Goal: Complete application form

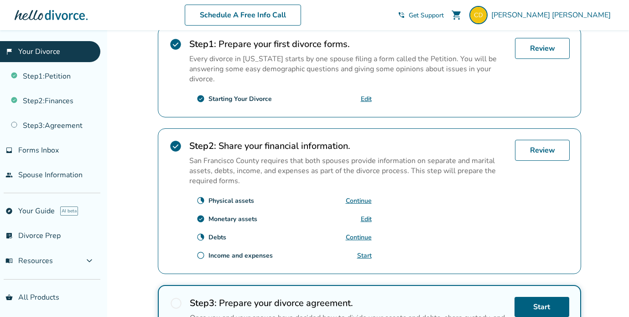
scroll to position [177, 0]
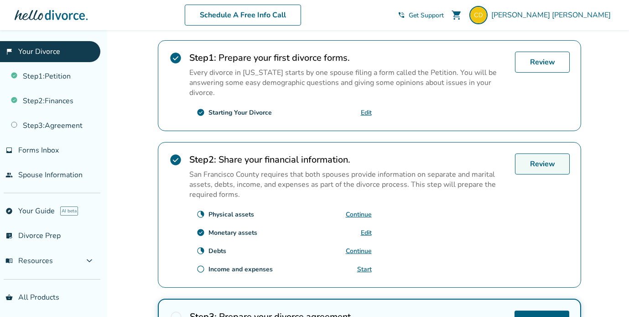
click at [541, 162] on link "Review" at bounding box center [542, 163] width 55 height 21
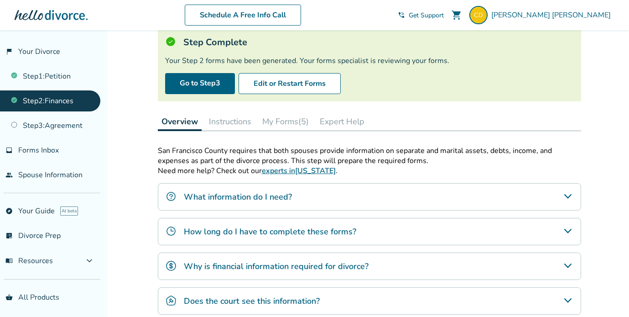
scroll to position [58, 0]
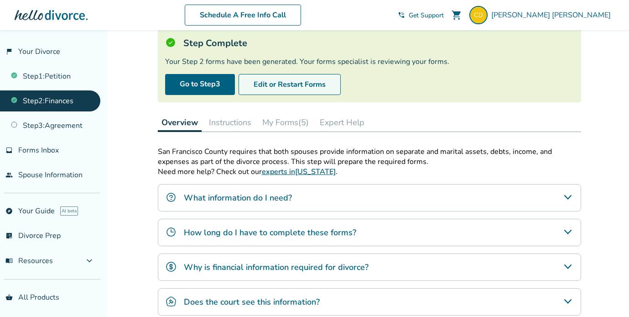
click at [298, 87] on button "Edit or Restart Forms" at bounding box center [290, 84] width 102 height 21
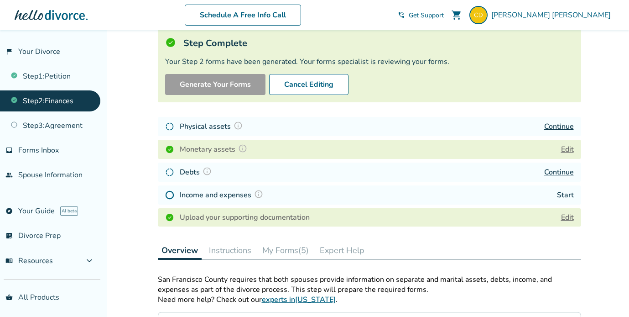
click at [555, 128] on link "Continue" at bounding box center [559, 126] width 30 height 10
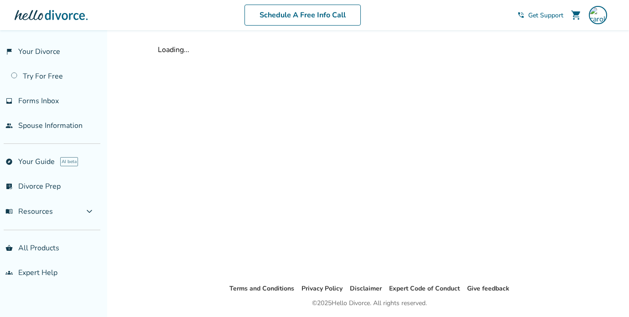
scroll to position [30, 0]
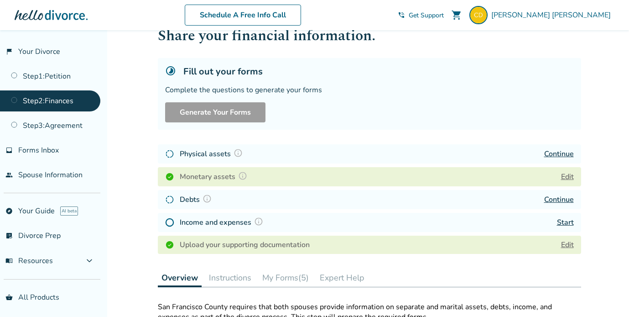
click at [559, 198] on link "Continue" at bounding box center [559, 199] width 30 height 10
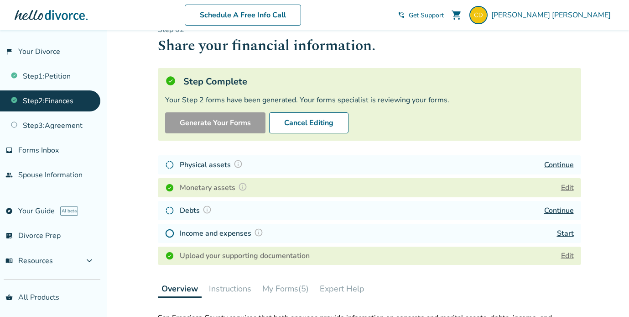
click at [566, 234] on link "Start" at bounding box center [565, 233] width 17 height 10
